Goal: Task Accomplishment & Management: Manage account settings

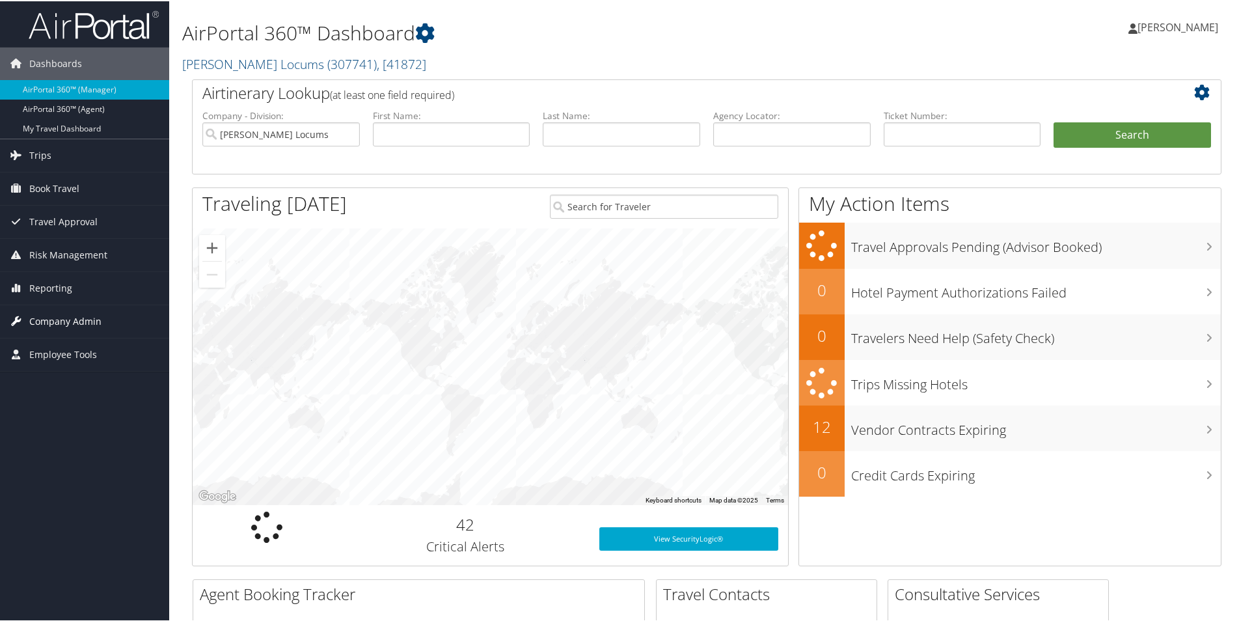
click at [66, 316] on span "Company Admin" at bounding box center [65, 320] width 72 height 33
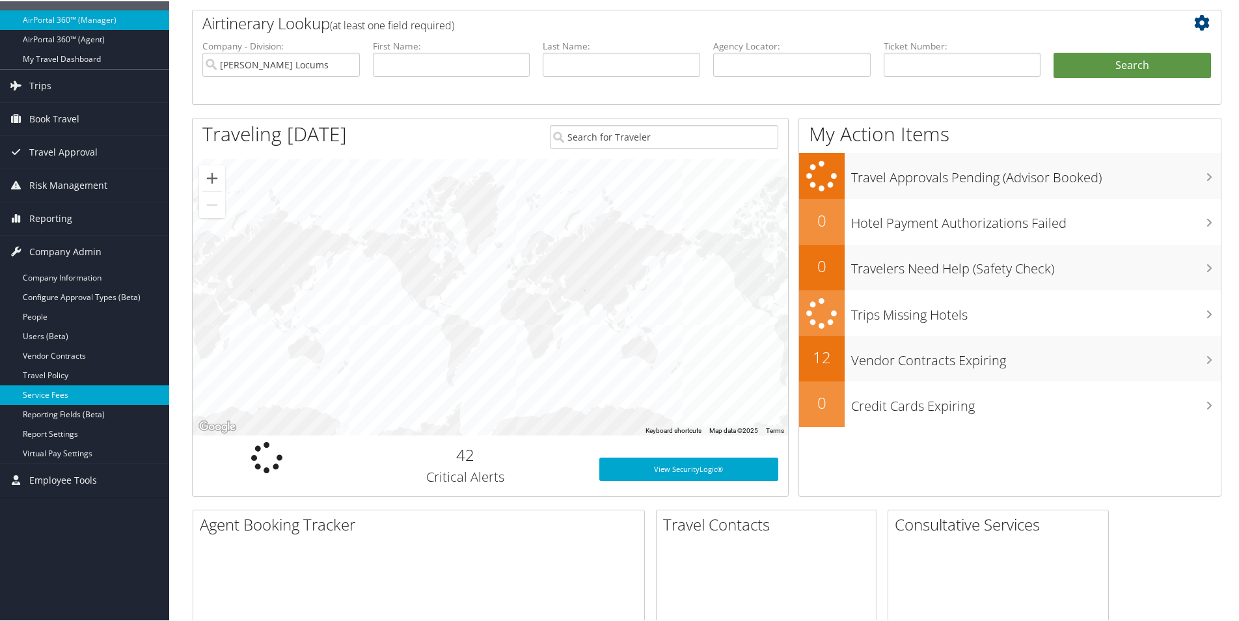
scroll to position [130, 0]
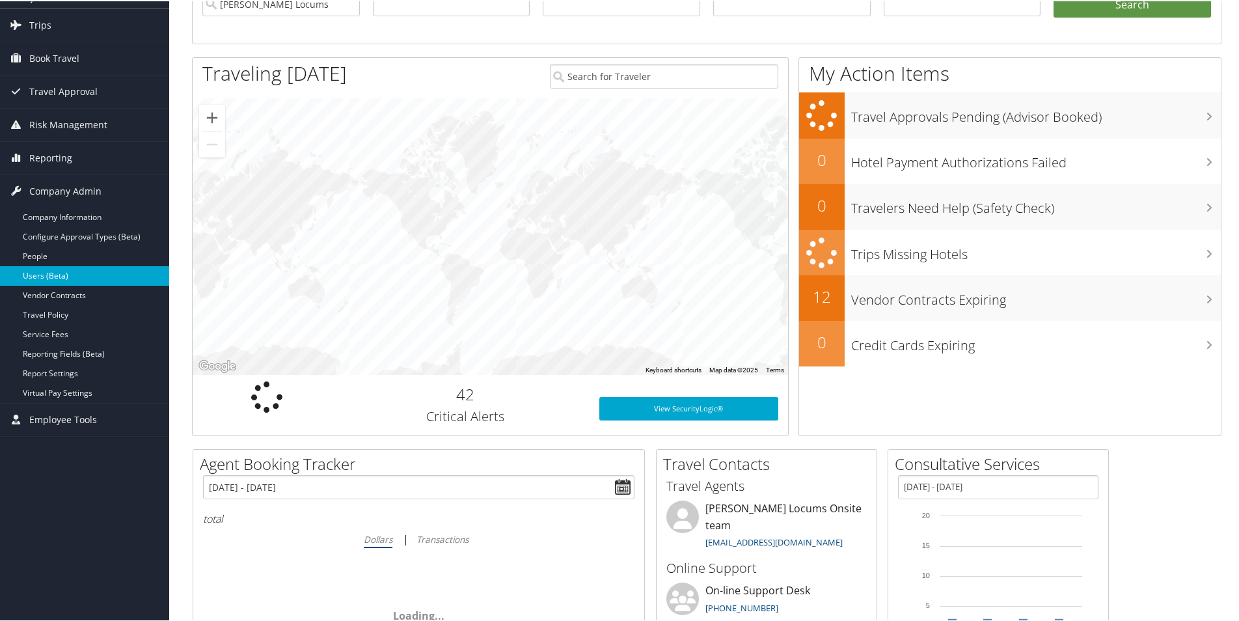
click at [39, 269] on link "Users (Beta)" at bounding box center [84, 275] width 169 height 20
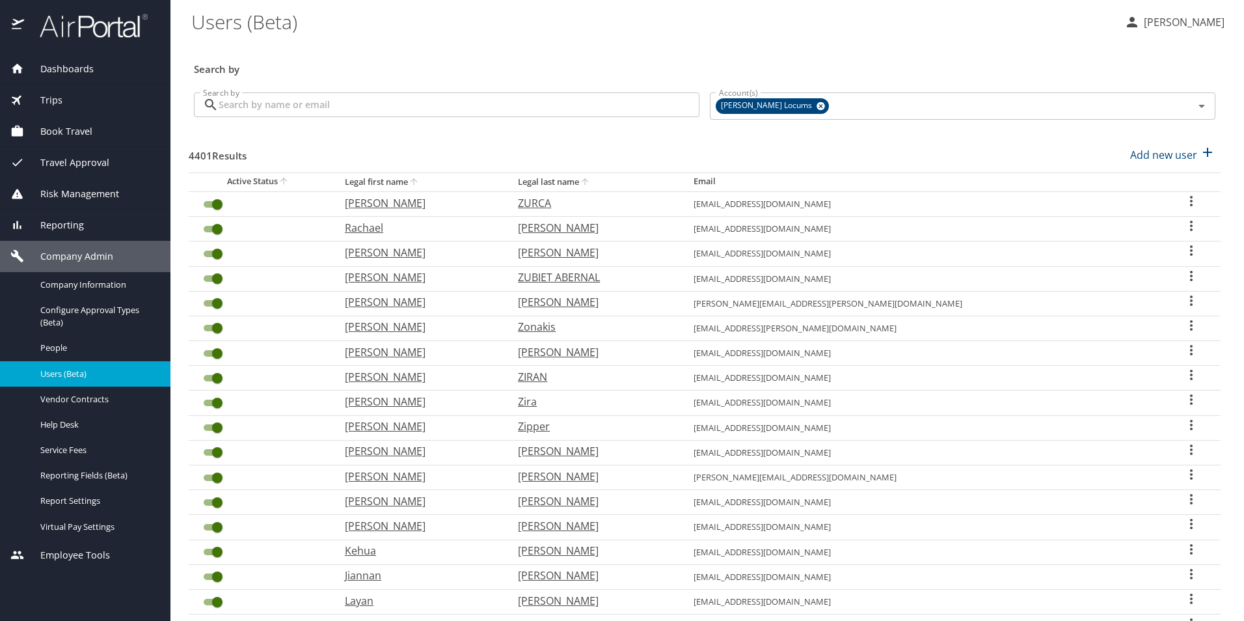
click at [257, 106] on input "Search by" at bounding box center [459, 104] width 481 height 25
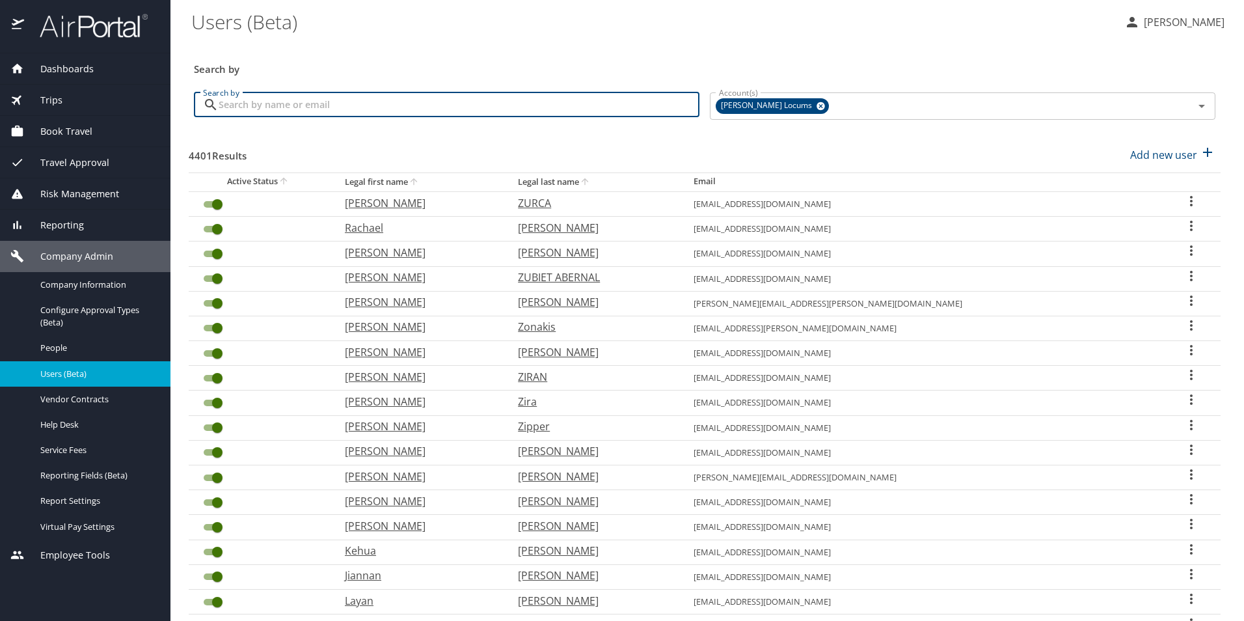
click at [255, 108] on input "Search by" at bounding box center [459, 104] width 481 height 25
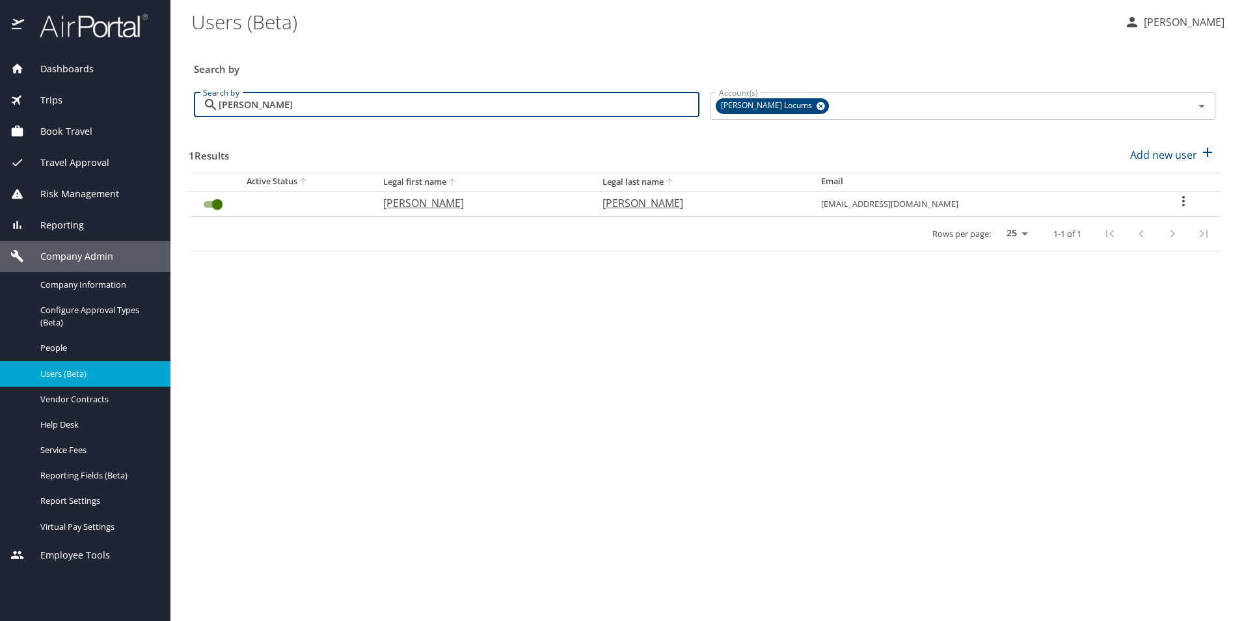
click at [366, 108] on input "Brady" at bounding box center [459, 104] width 481 height 25
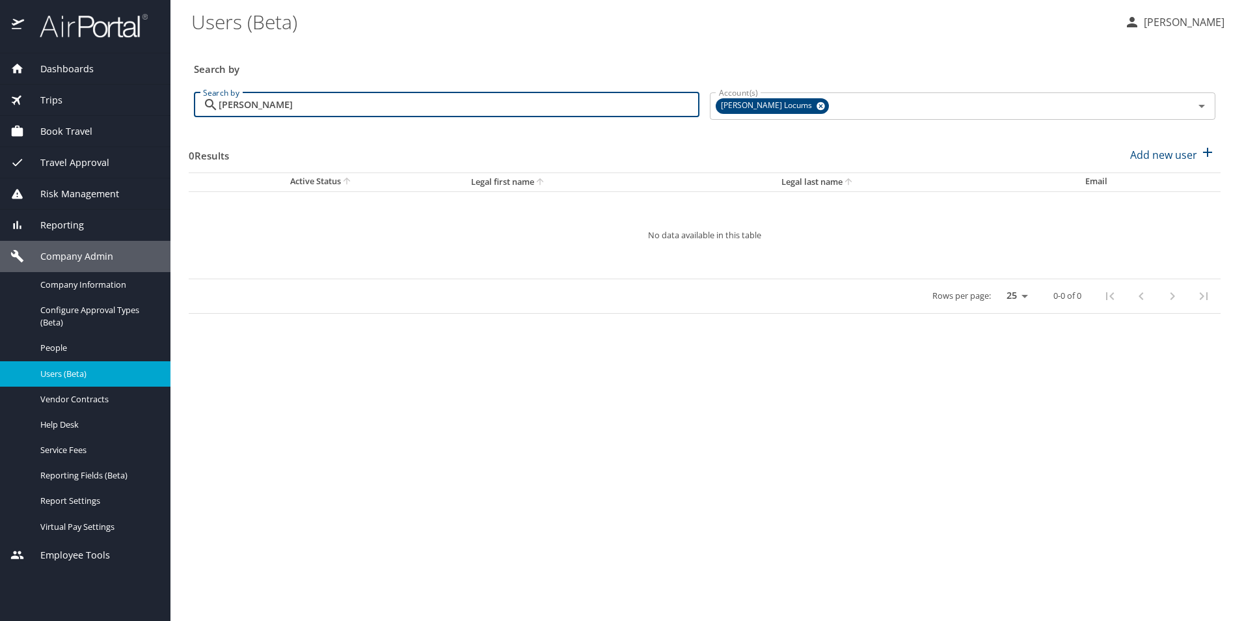
click at [356, 101] on input "Brady barter" at bounding box center [459, 104] width 481 height 25
drag, startPoint x: 214, startPoint y: 100, endPoint x: 62, endPoint y: 100, distance: 152.2
click at [62, 100] on div "Dashboards AirPortal 360™ Manager My Travel Dashboard Trips Airtinerary® Lookup…" at bounding box center [622, 310] width 1244 height 621
paste input "agility.ortho.dr@gmail.com"
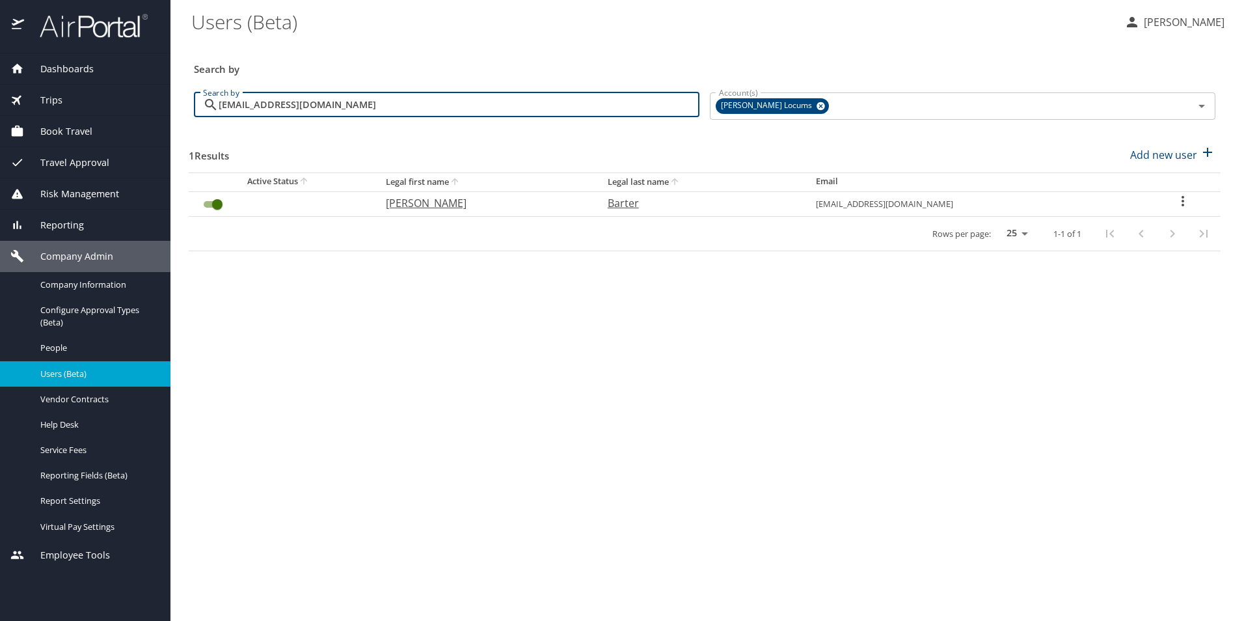
type input "agility.ortho.dr@gmail.com"
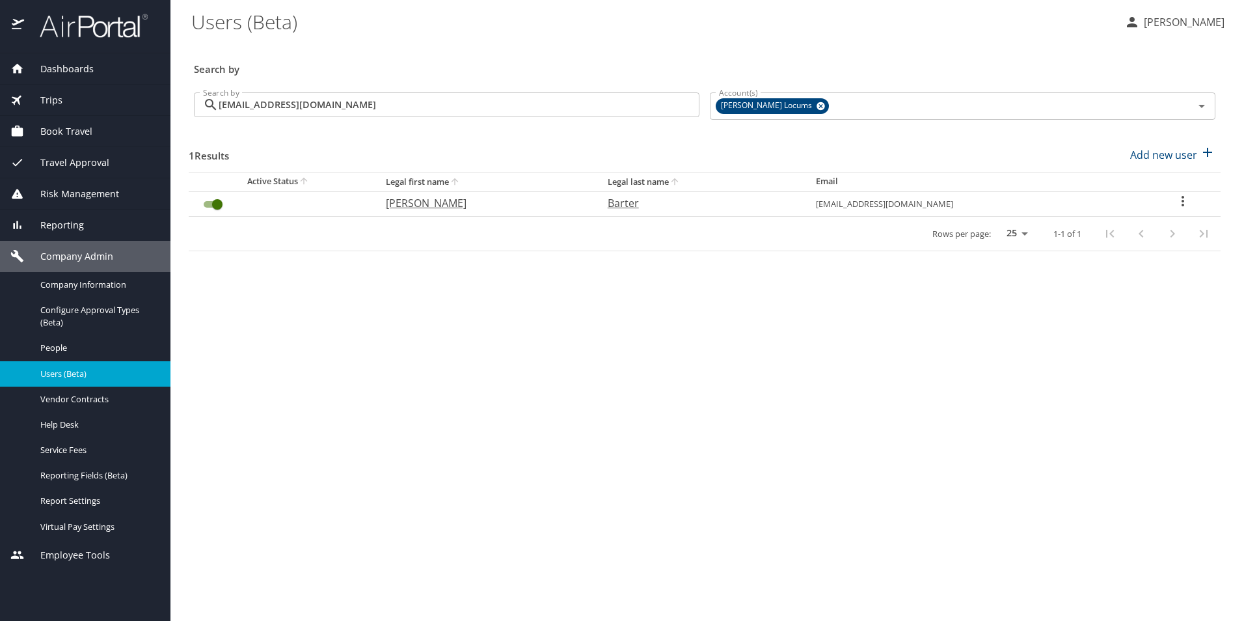
click at [429, 206] on p "Bradley" at bounding box center [484, 203] width 196 height 16
select select "US"
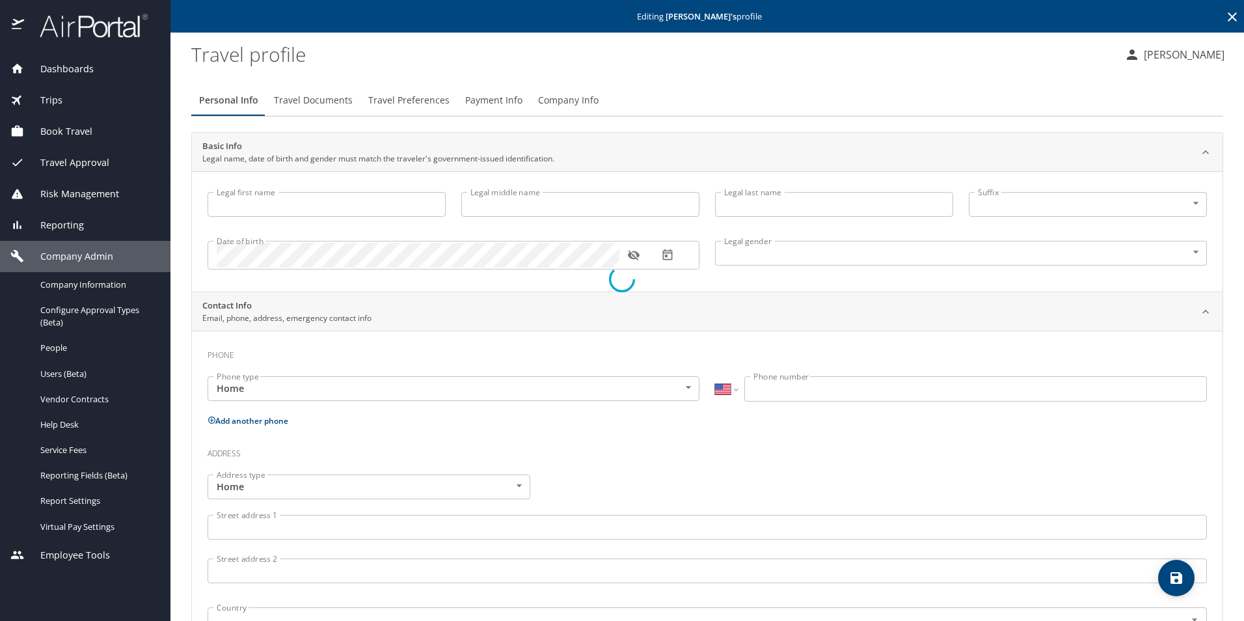
type input "Bradley"
type input "Barter"
type input "Male"
select select "US"
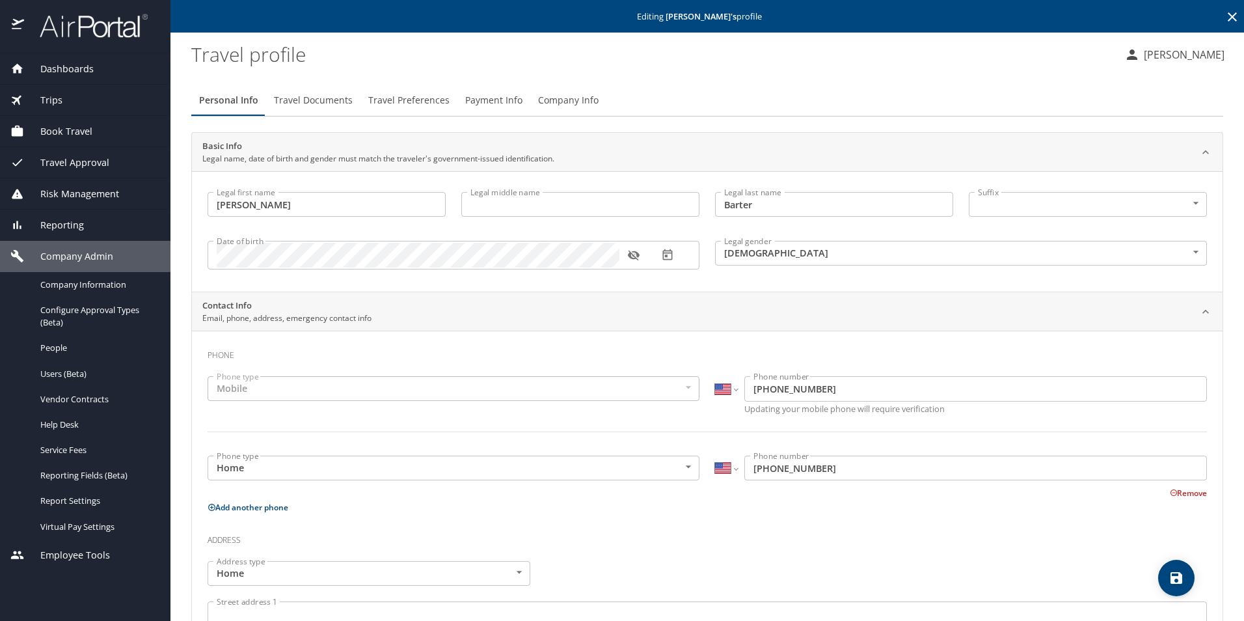
click at [511, 210] on input "Legal middle name" at bounding box center [580, 204] width 238 height 25
type input "Alan"
click at [1180, 582] on icon "save" at bounding box center [1176, 578] width 12 height 12
select select "US"
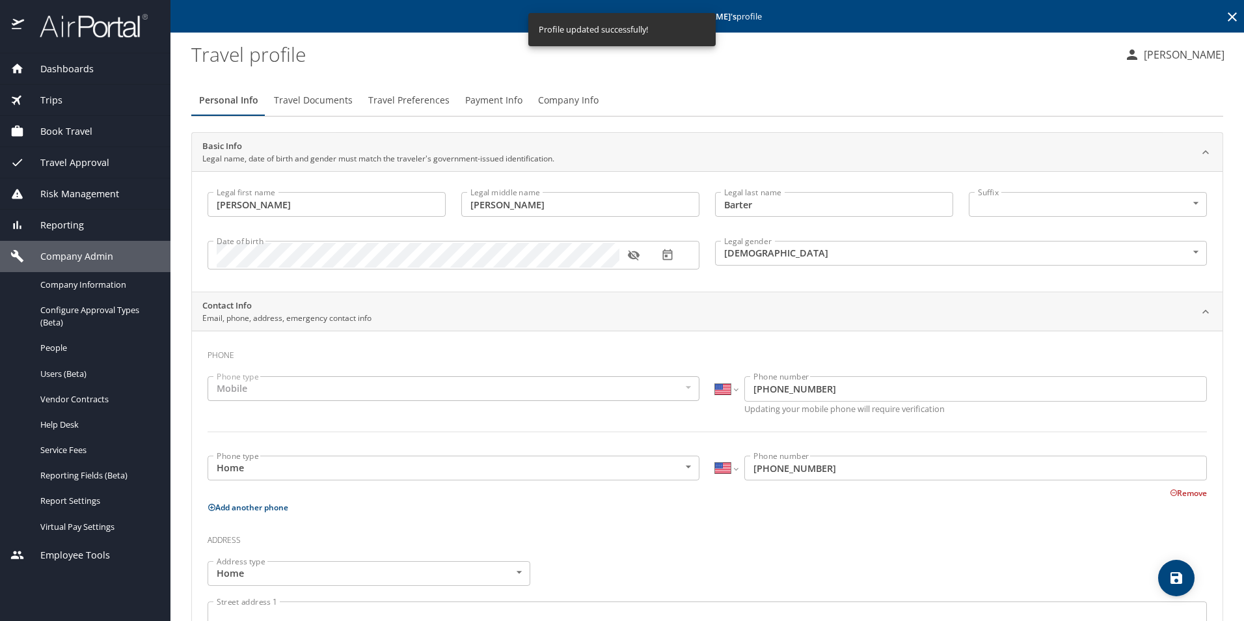
select select "US"
drag, startPoint x: 600, startPoint y: 517, endPoint x: 615, endPoint y: 511, distance: 15.5
click at [604, 517] on div "Phone Phone type Mobile Mobile Phone type International Afghanistan Åland Islan…" at bounding box center [707, 628] width 999 height 574
